Goal: Register for event/course

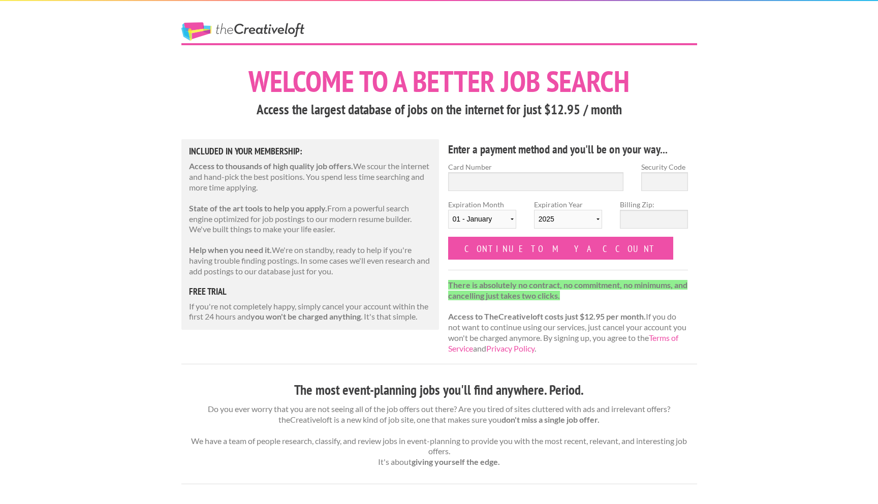
click at [272, 34] on link "The Creative Loft" at bounding box center [242, 31] width 123 height 18
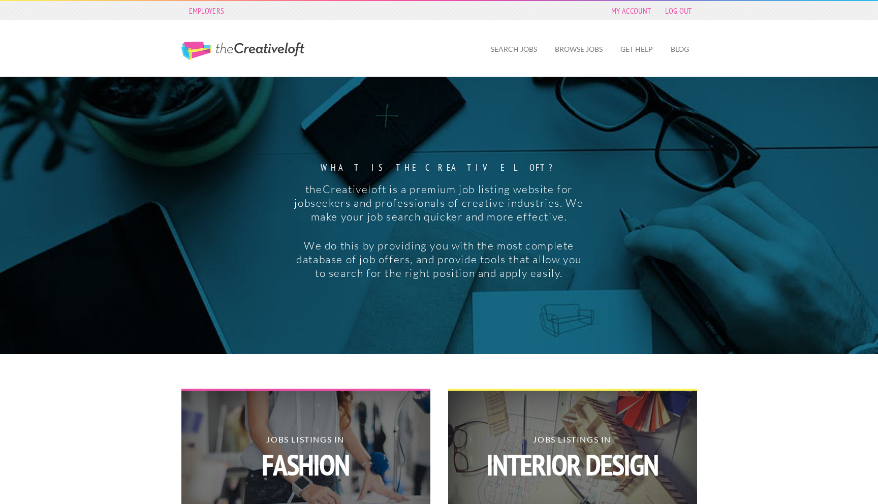
scroll to position [500, 0]
